Goal: Information Seeking & Learning: Learn about a topic

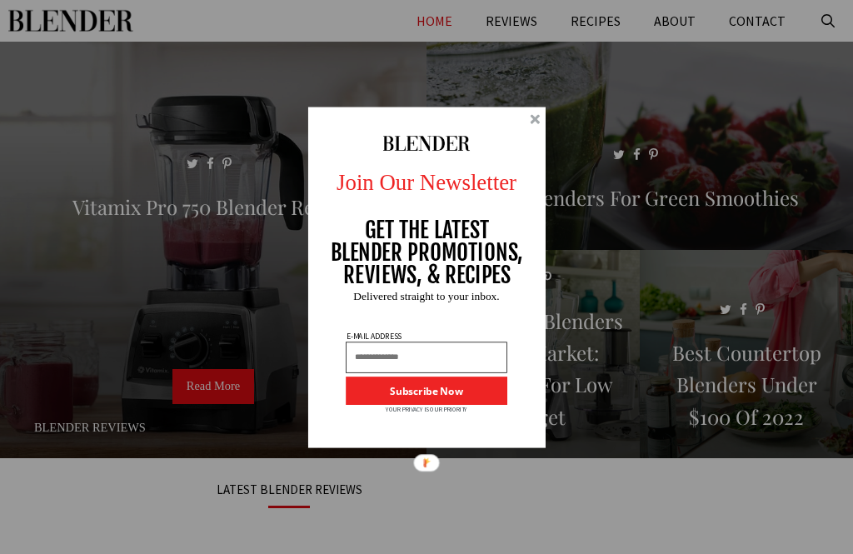
click at [539, 117] on div at bounding box center [535, 119] width 10 height 10
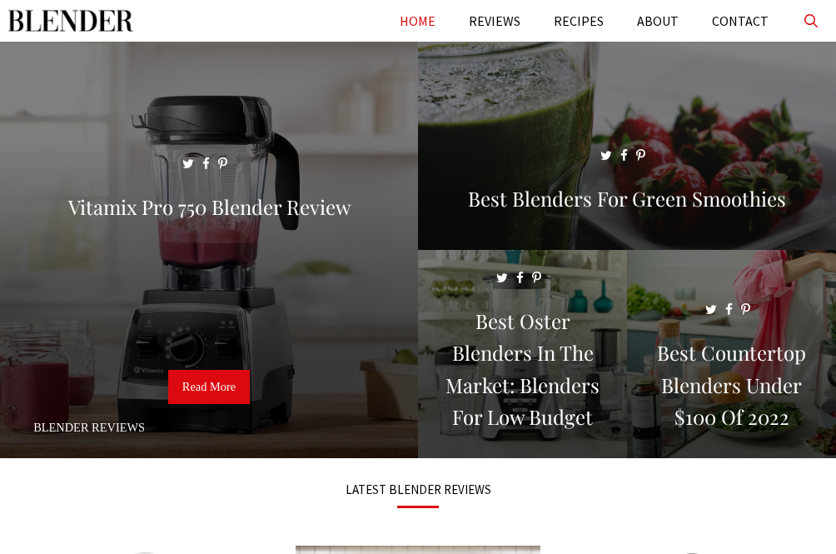
click at [819, 16] on link "Open Search Bar" at bounding box center [810, 21] width 51 height 42
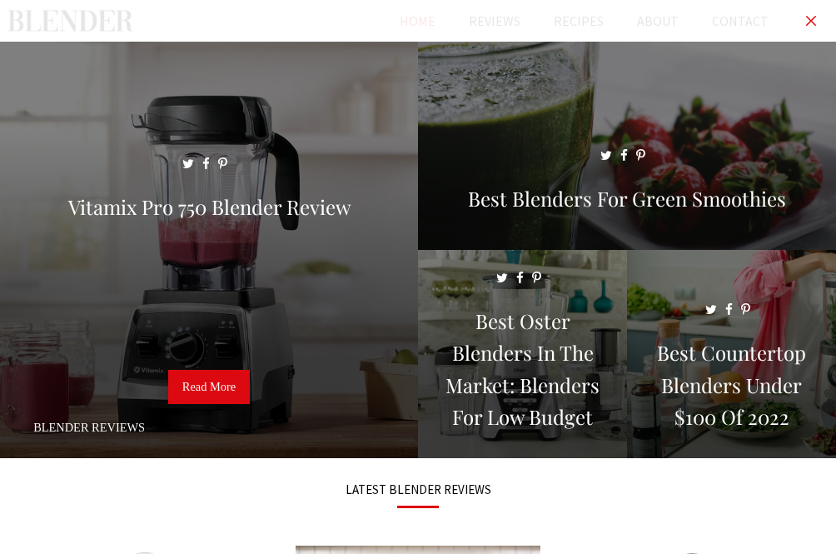
click at [349, 29] on input "Primary" at bounding box center [418, 21] width 836 height 42
type input "*********"
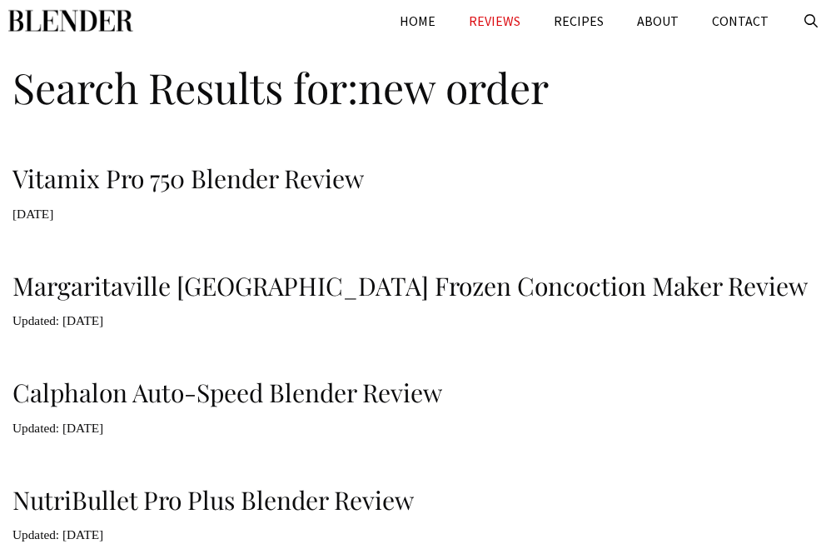
click at [516, 29] on link "REVIEWS" at bounding box center [494, 21] width 85 height 42
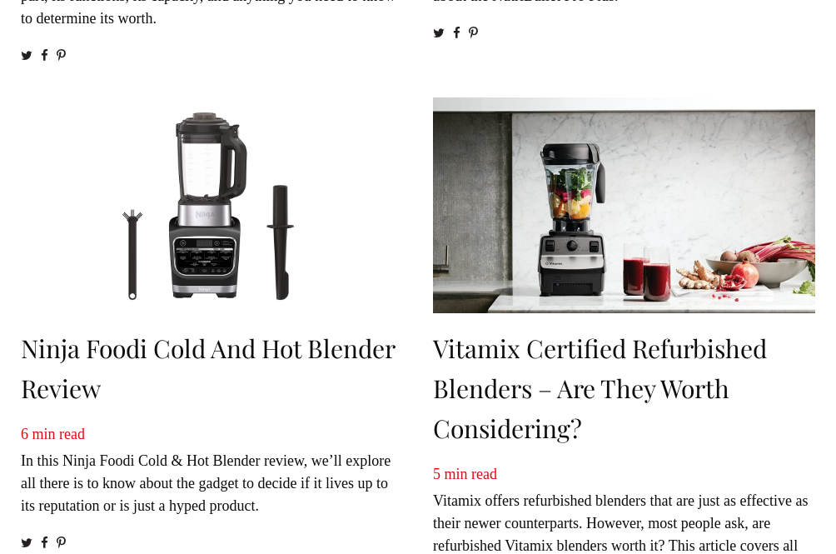
scroll to position [594, 0]
